Goal: Register for event/course

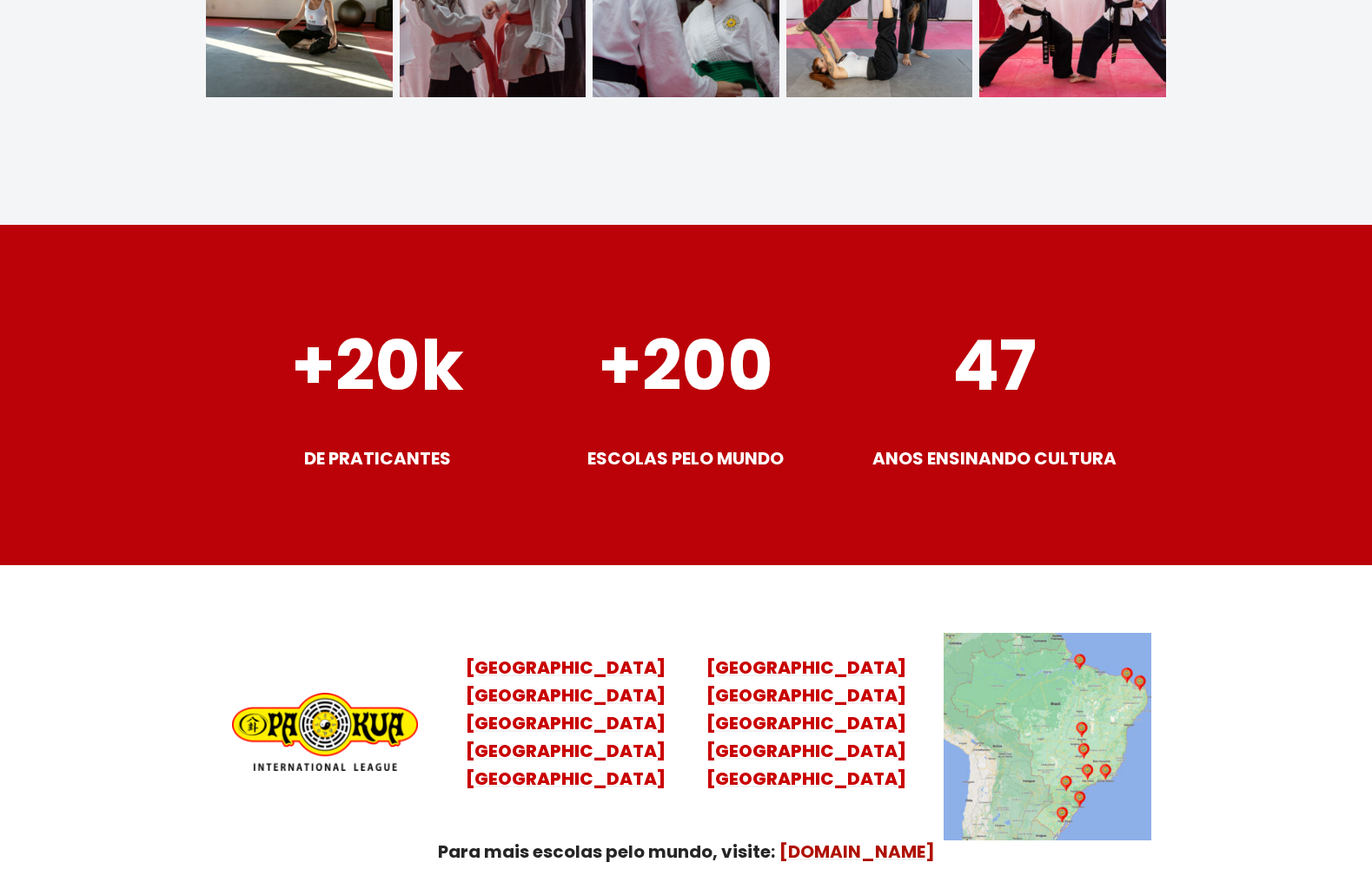
scroll to position [6799, 0]
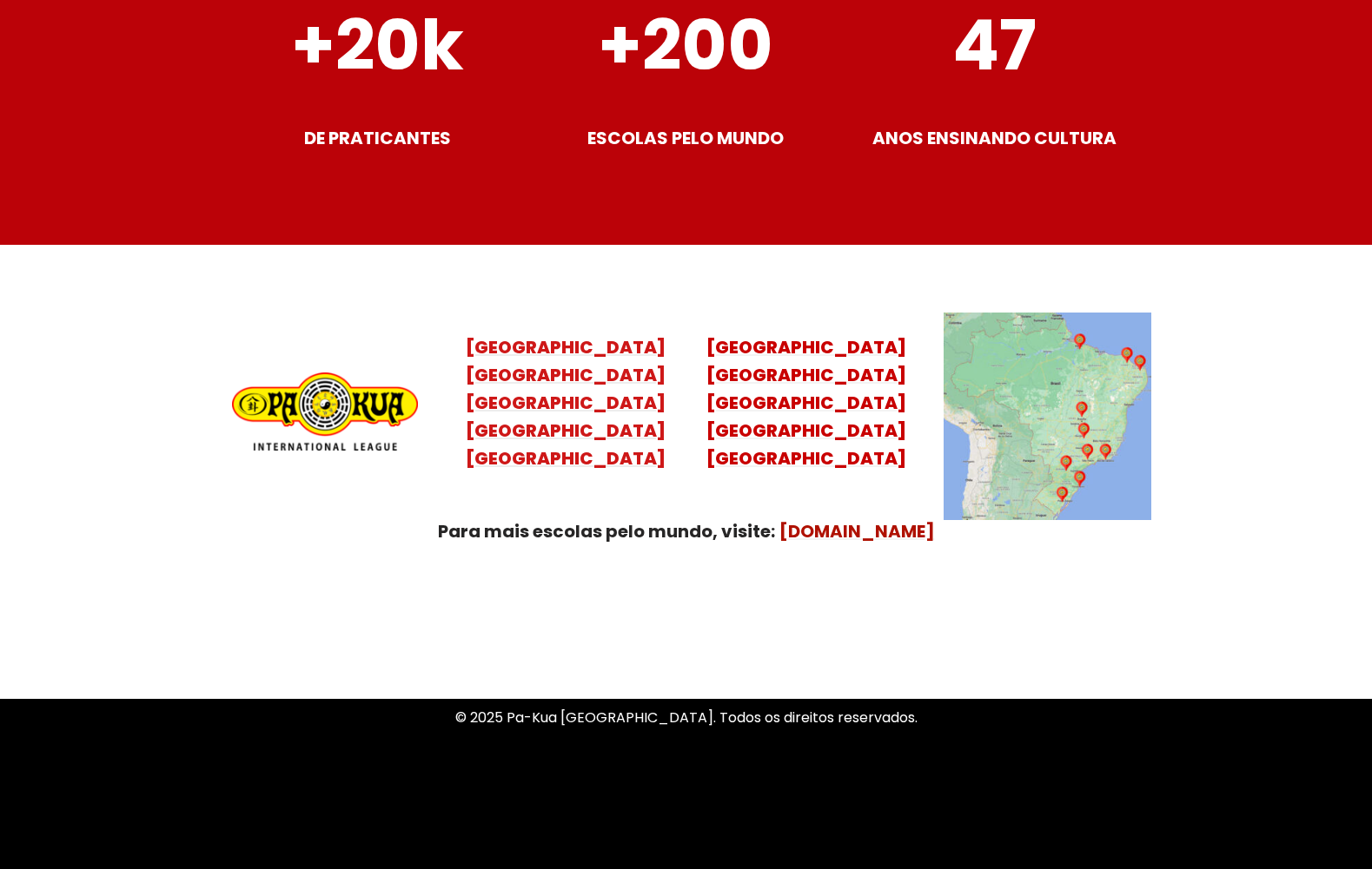
click at [562, 383] on mark "Santa Catarina Paraná São Paulo Rio de Janeiro" at bounding box center [566, 416] width 200 height 108
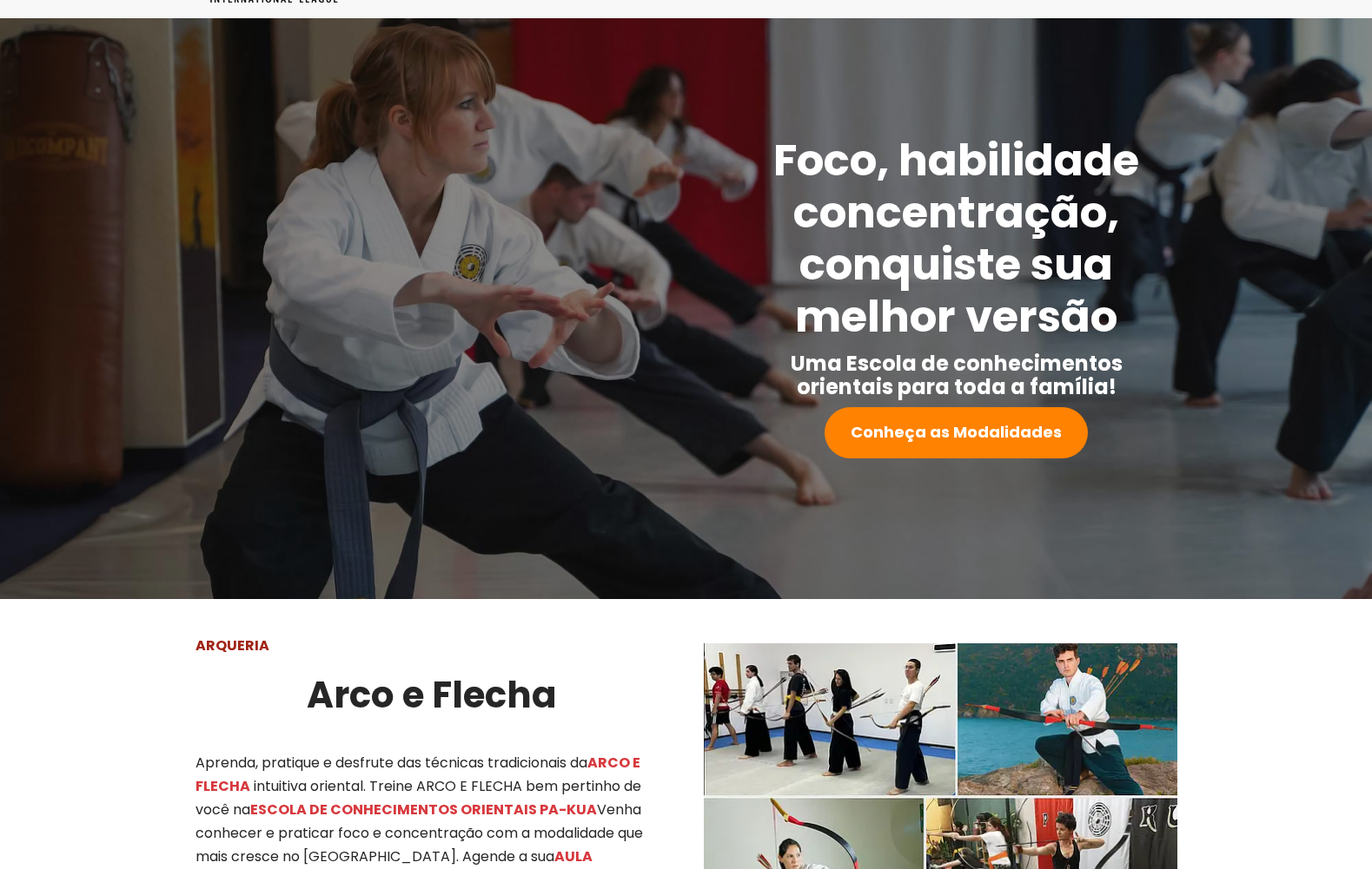
scroll to position [0, 0]
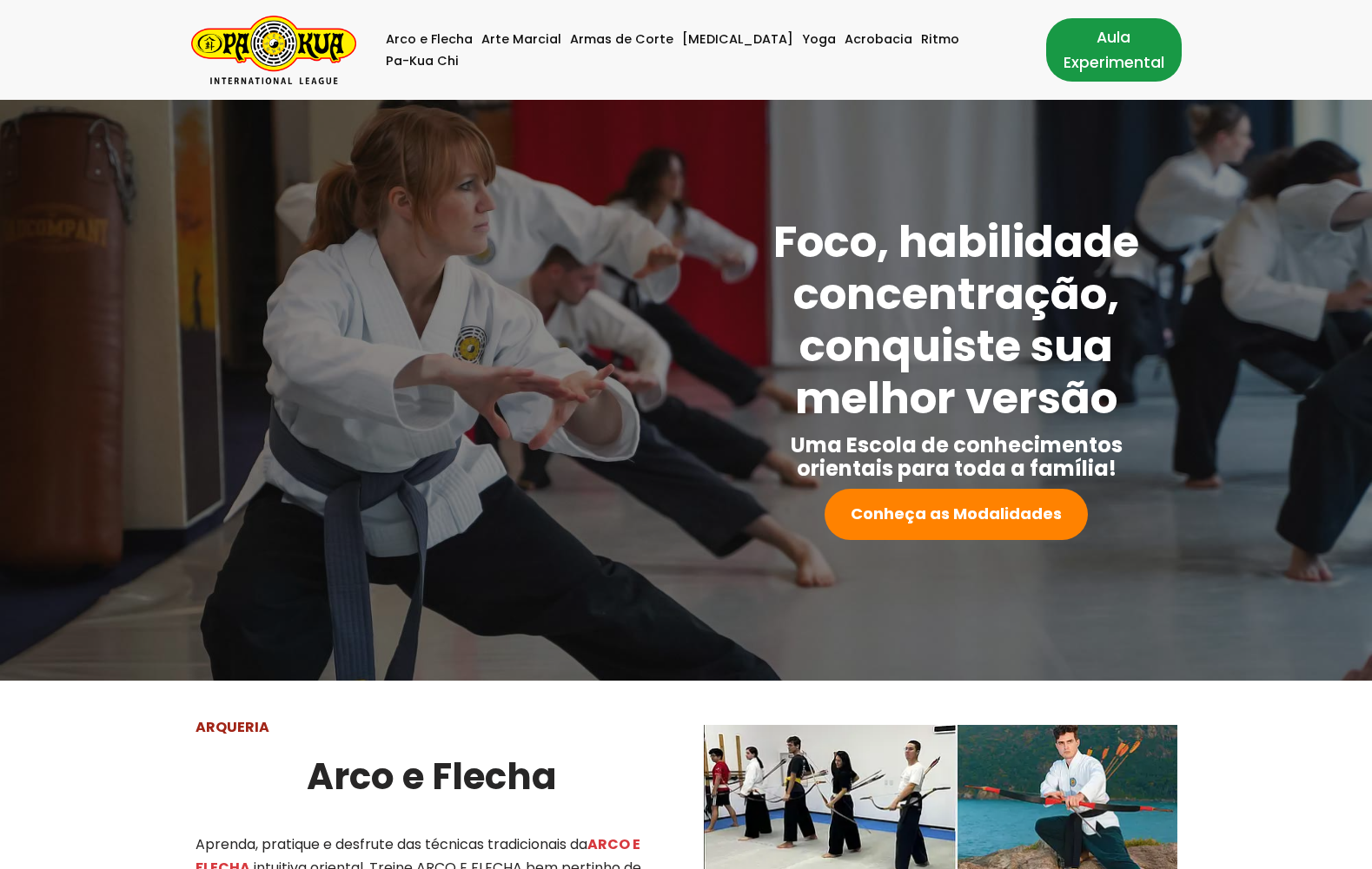
click at [1046, 49] on link "Aula Experimental" at bounding box center [1114, 49] width 136 height 63
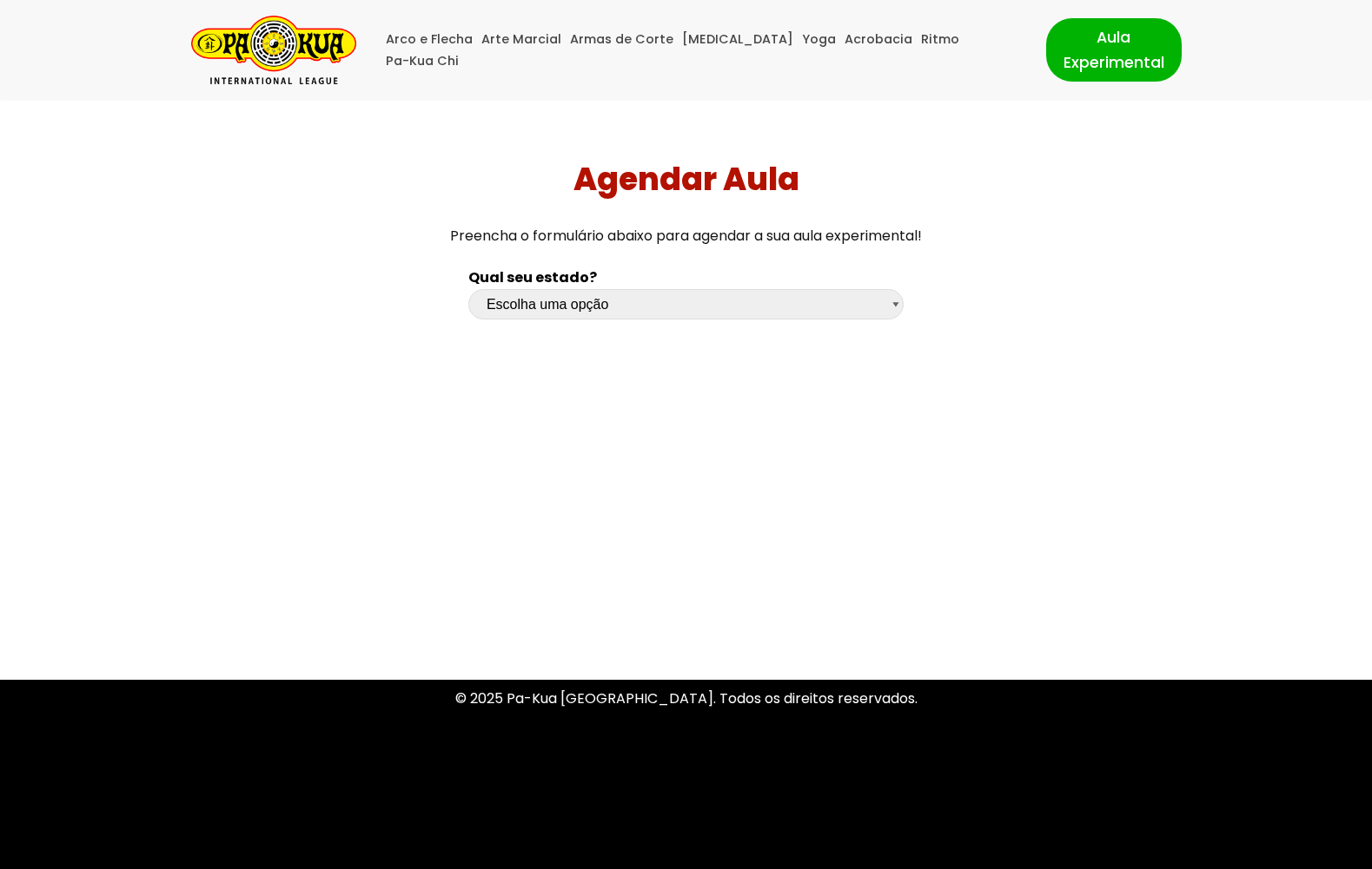
select select "pr"
click option "[GEOGRAPHIC_DATA]" at bounding box center [0, 0] width 0 height 0
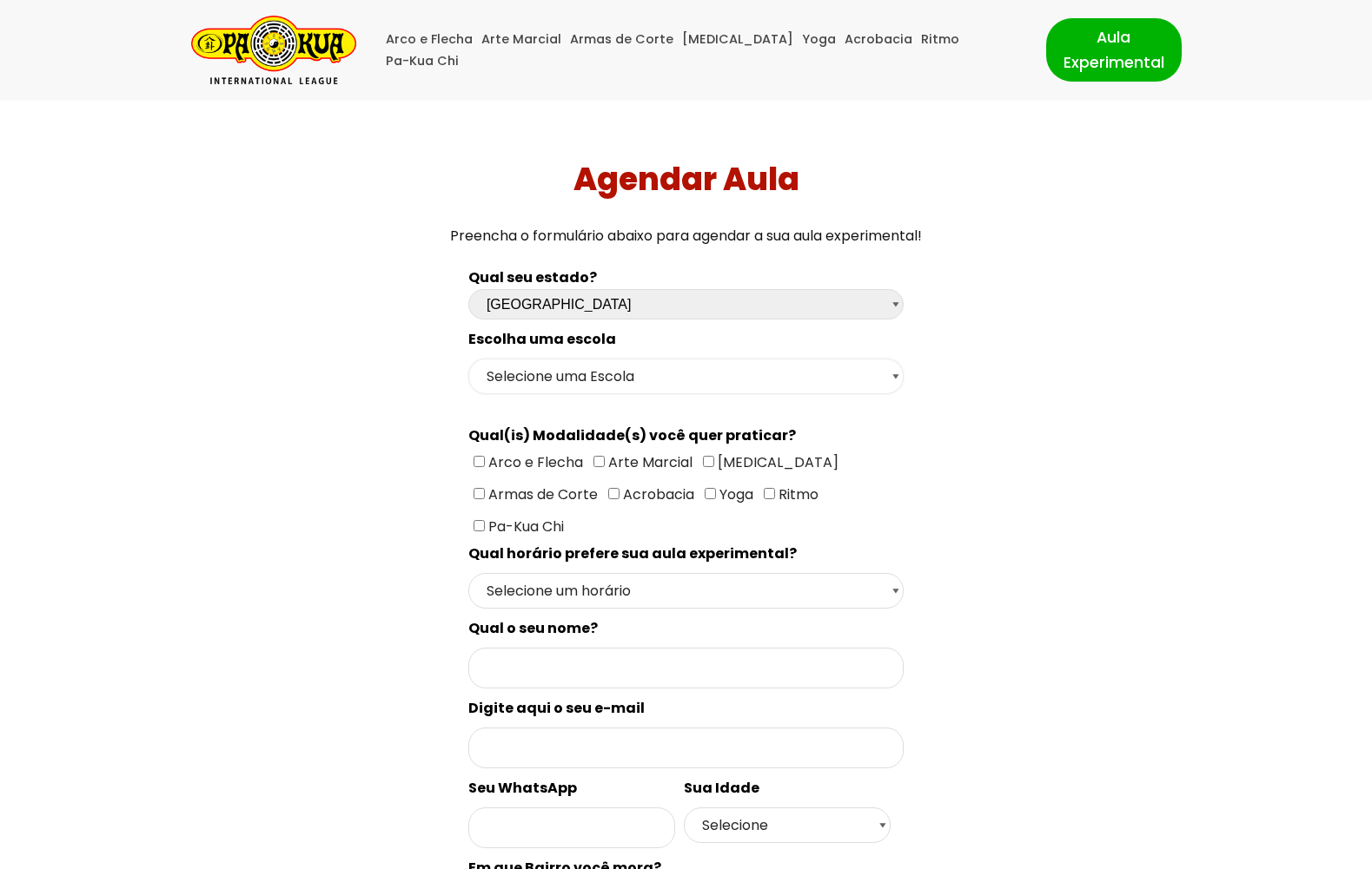
select select "Curitiba - Escola Juvevê"
click option "Curitiba - Escola Juvevê" at bounding box center [0, 0] width 0 height 0
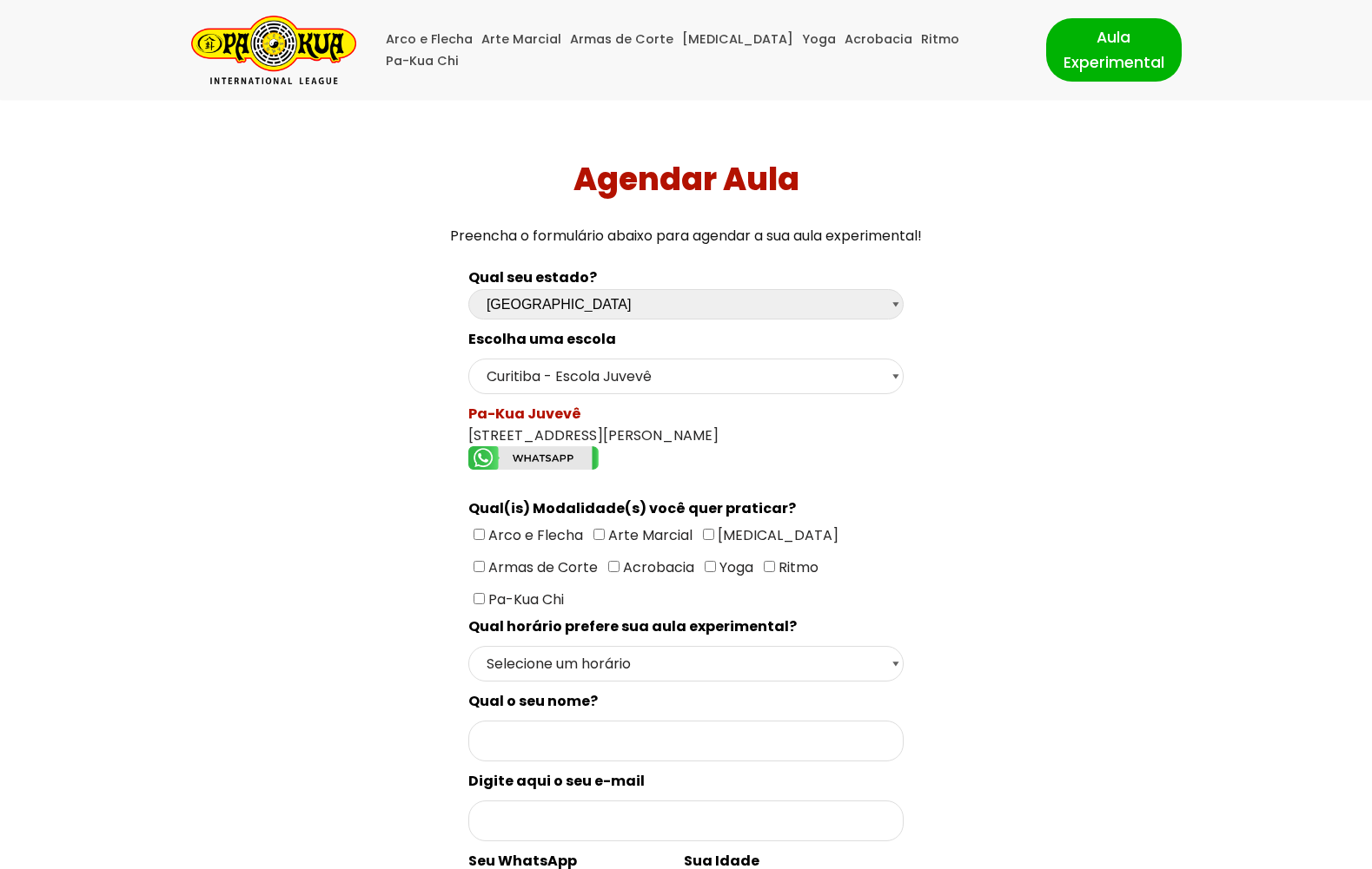
click at [496, 417] on spam "Pa-Kua Juvevê" at bounding box center [524, 413] width 113 height 20
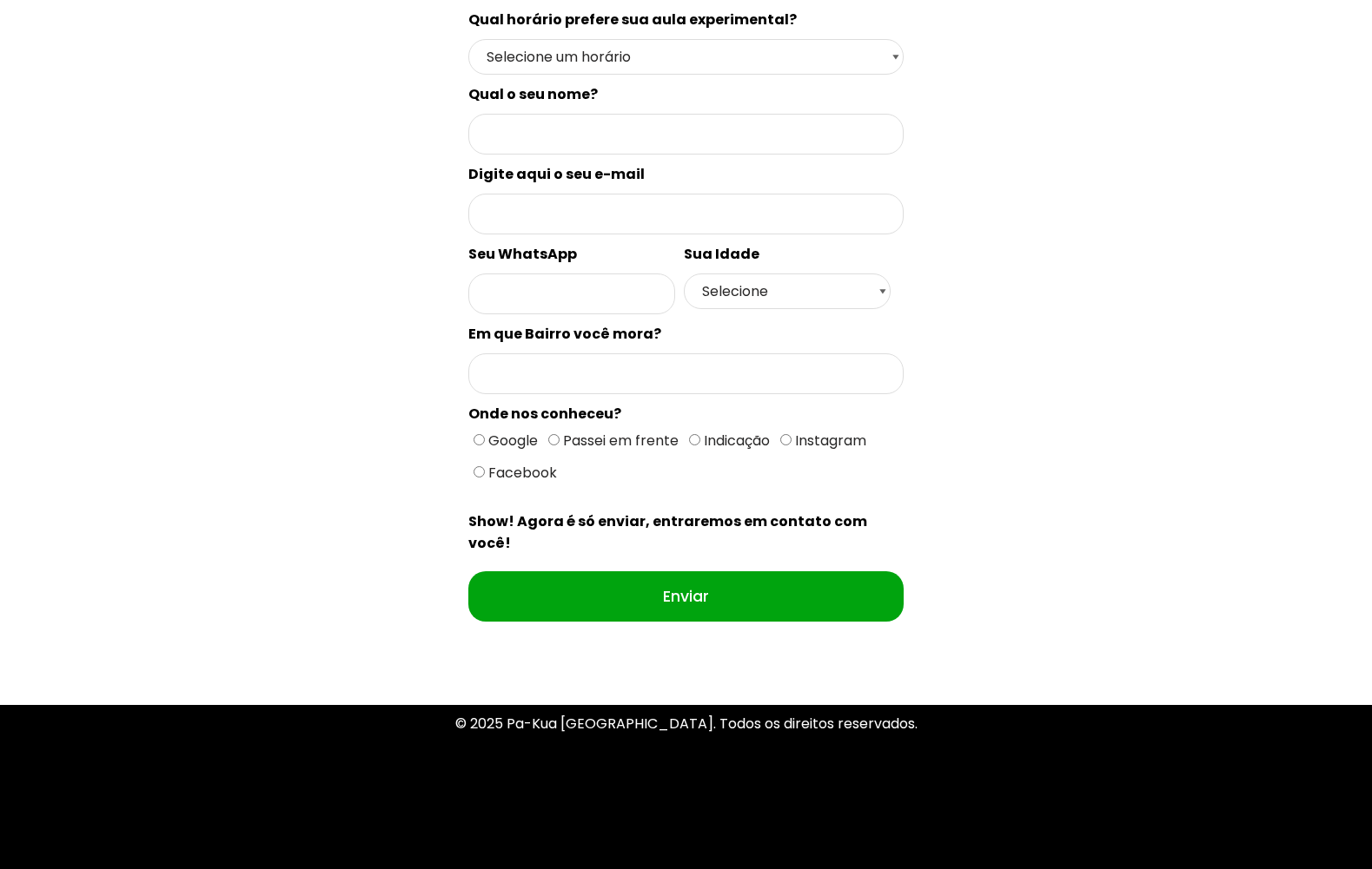
click at [242, 231] on div "Qual seu estado? Escolha uma opção [GEOGRAPHIC_DATA] [GEOGRAPHIC_DATA] [GEOGRAP…" at bounding box center [686, 158] width 960 height 1017
